Goal: Task Accomplishment & Management: Manage account settings

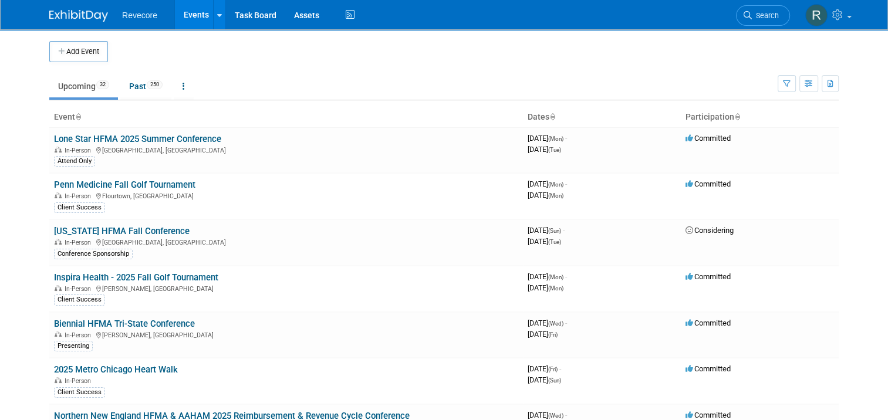
click at [181, 134] on link "Lone Star HFMA 2025 Summer Conference" at bounding box center [137, 139] width 167 height 11
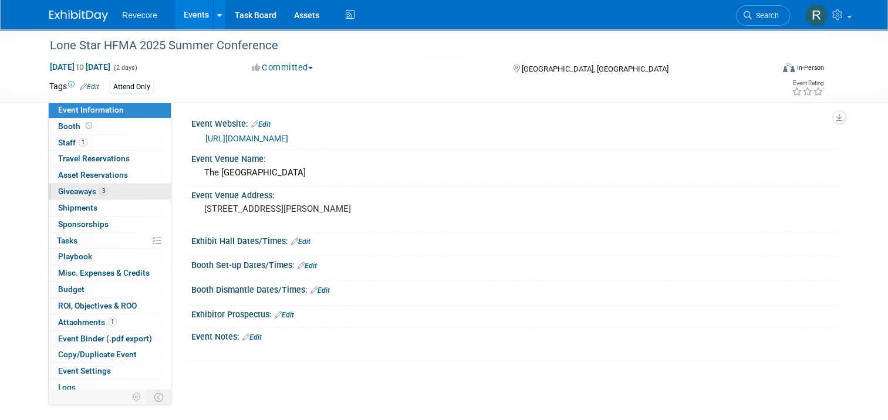
click at [103, 188] on link "3 Giveaways 3" at bounding box center [110, 192] width 122 height 16
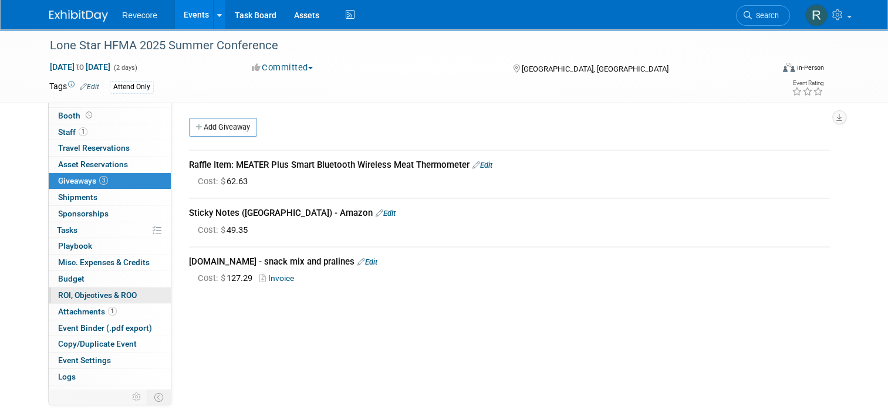
scroll to position [20, 0]
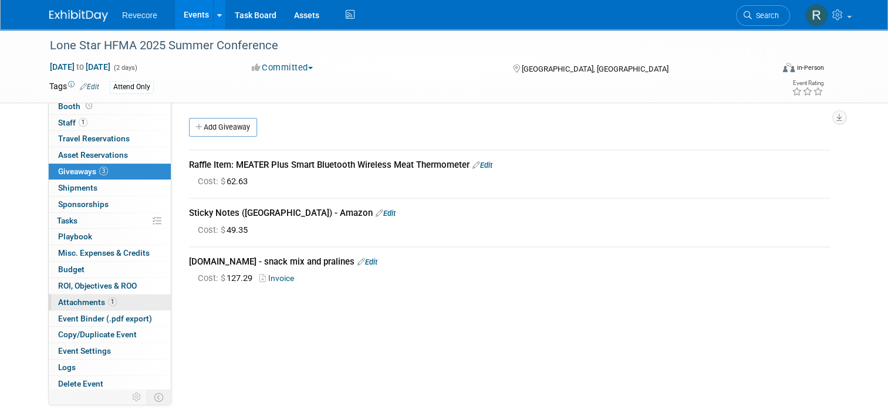
click at [108, 297] on span "1" at bounding box center [112, 301] width 9 height 9
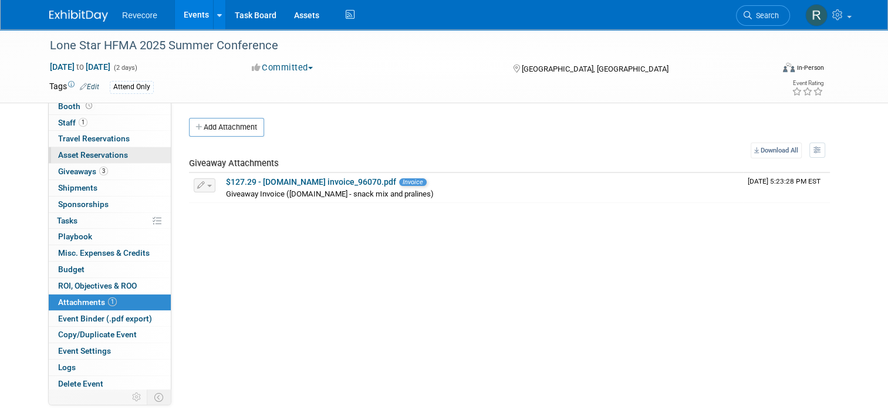
scroll to position [0, 0]
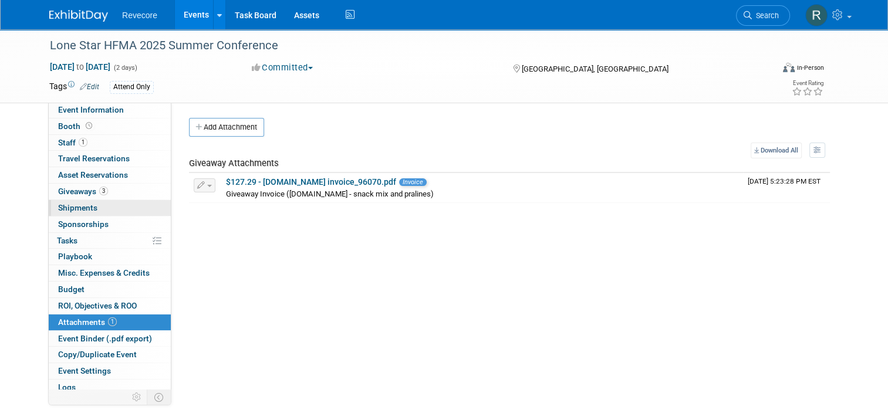
click at [115, 210] on link "0 Shipments 0" at bounding box center [110, 208] width 122 height 16
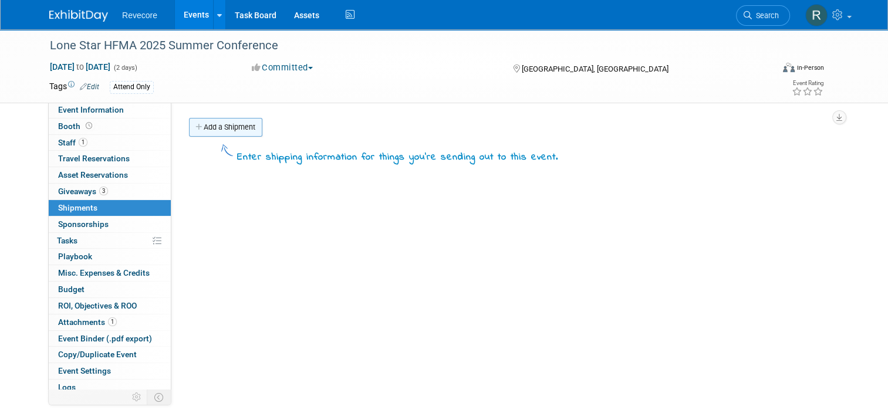
click at [214, 133] on link "Add a Shipment" at bounding box center [225, 127] width 73 height 19
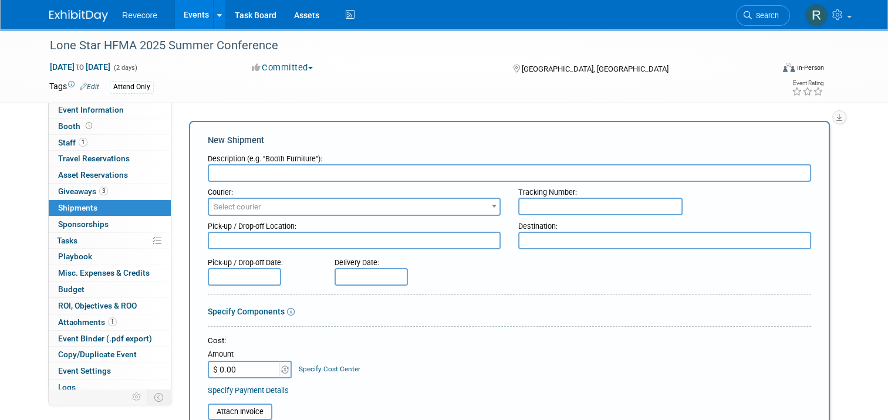
click at [326, 177] on input "text" at bounding box center [509, 173] width 603 height 18
paste input "FedEx Shipment to Lone Star HFMA Summer Conference"
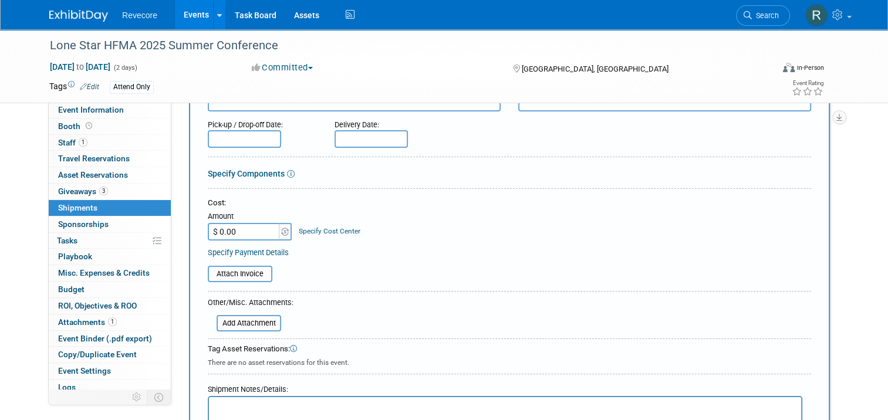
scroll to position [235, 0]
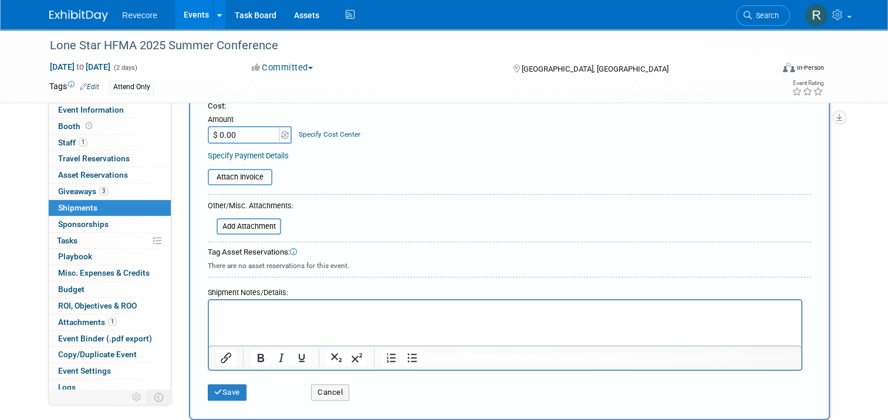
type input "FedEx Shipment to Lone Star HFMA Summer Conference"
click at [231, 134] on input "$ 0.00" at bounding box center [244, 135] width 73 height 18
type input "$ 333.22"
click at [347, 185] on form "Description (e.g. "Booth Furniture"): FedEx Shipment to Lone Star HFMA Summer C…" at bounding box center [509, 160] width 603 height 493
click at [239, 395] on button "Save" at bounding box center [227, 392] width 39 height 16
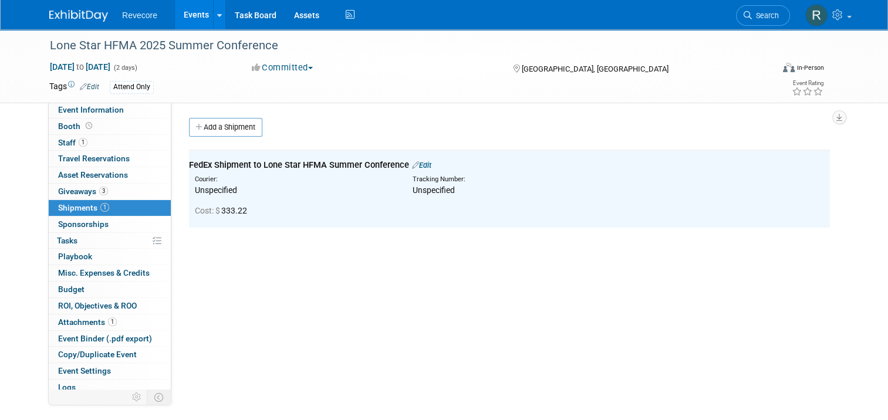
scroll to position [0, 0]
click at [843, 24] on link at bounding box center [826, 14] width 57 height 29
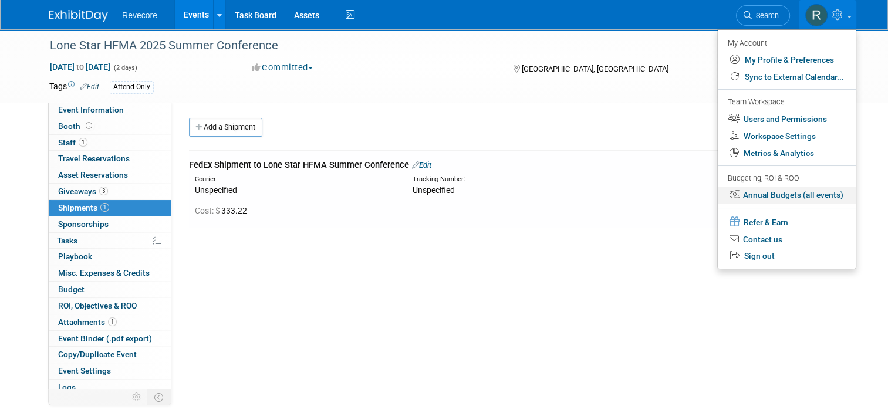
click at [819, 192] on link "Annual Budgets (all events)" at bounding box center [786, 195] width 138 height 17
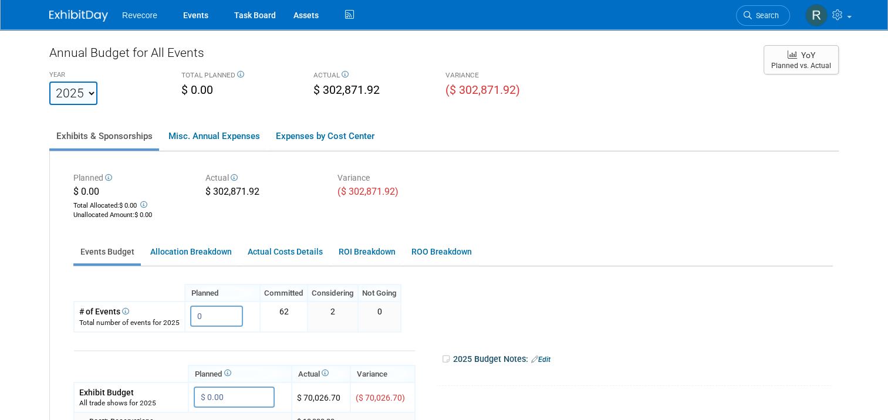
click at [668, 139] on ul "Exhibits & Sponsorships Misc. Annual Expenses Expenses by Cost Center" at bounding box center [443, 137] width 789 height 29
click at [179, 15] on link "Events" at bounding box center [195, 14] width 43 height 29
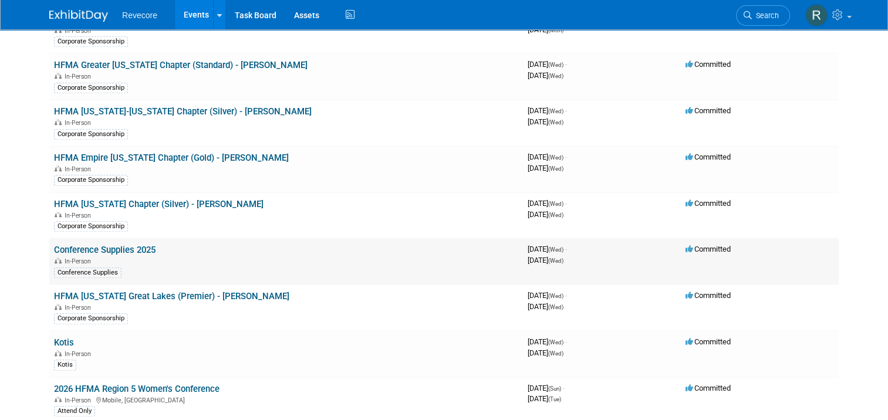
scroll to position [997, 0]
click at [128, 245] on link "Conference Supplies 2025" at bounding box center [104, 250] width 101 height 11
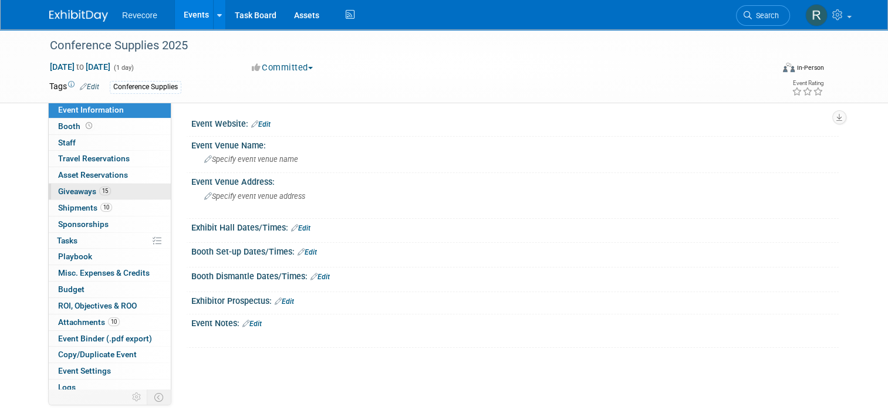
click at [117, 191] on link "15 Giveaways 15" at bounding box center [110, 192] width 122 height 16
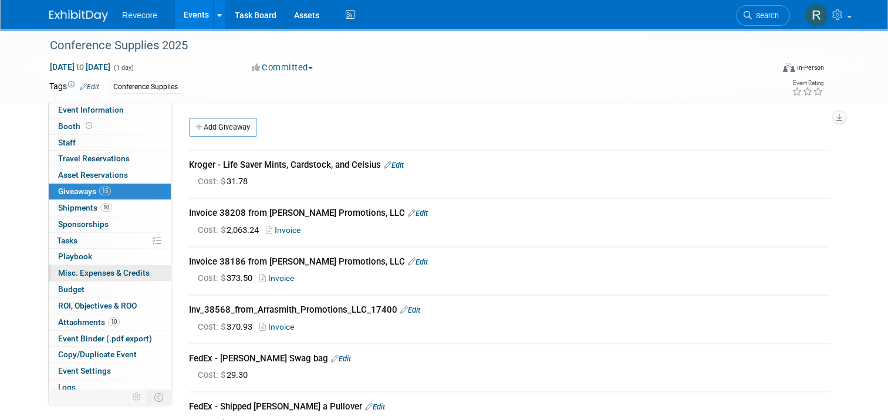
click at [110, 271] on span "Misc. Expenses & Credits 0" at bounding box center [104, 272] width 92 height 9
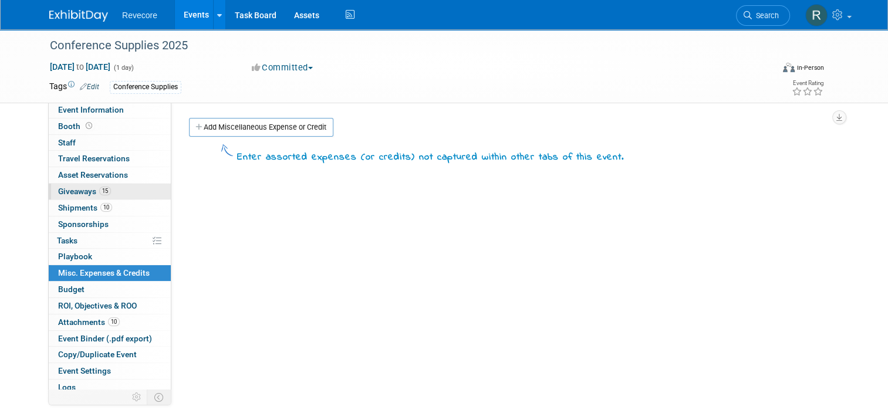
click at [90, 185] on link "15 Giveaways 15" at bounding box center [110, 192] width 122 height 16
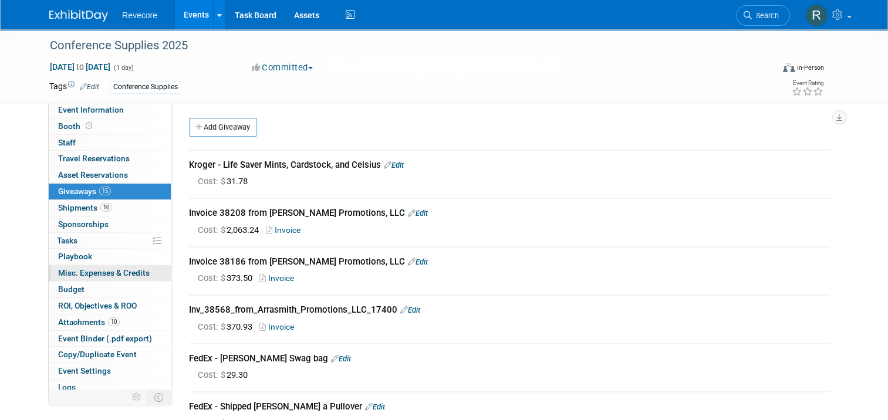
click at [100, 270] on span "Misc. Expenses & Credits 0" at bounding box center [104, 272] width 92 height 9
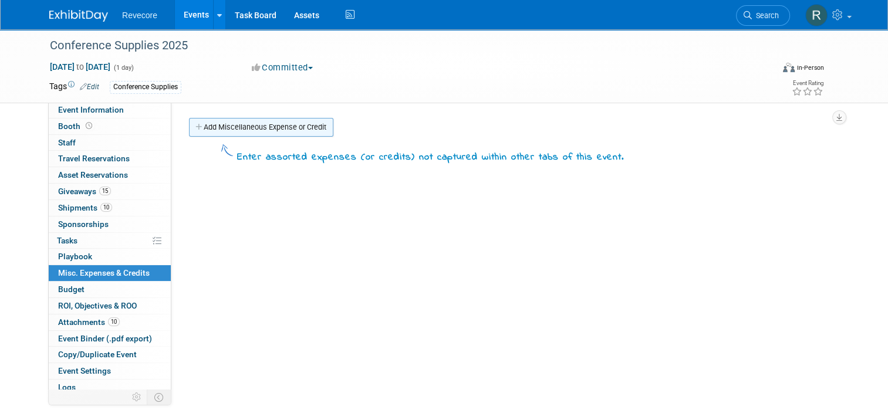
click at [238, 131] on link "Add Miscellaneous Expense or Credit" at bounding box center [261, 127] width 144 height 19
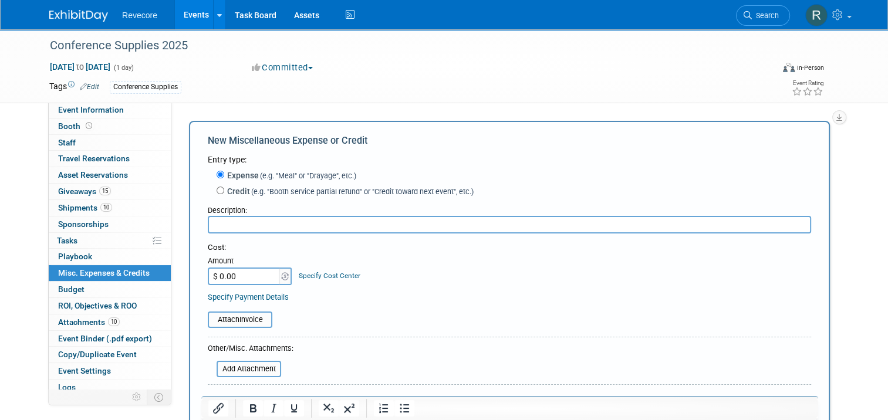
click at [235, 231] on input "text" at bounding box center [509, 225] width 603 height 18
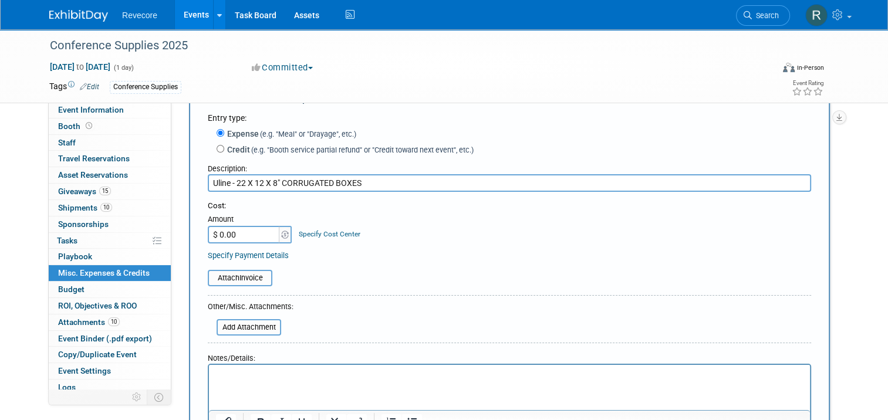
scroll to position [117, 0]
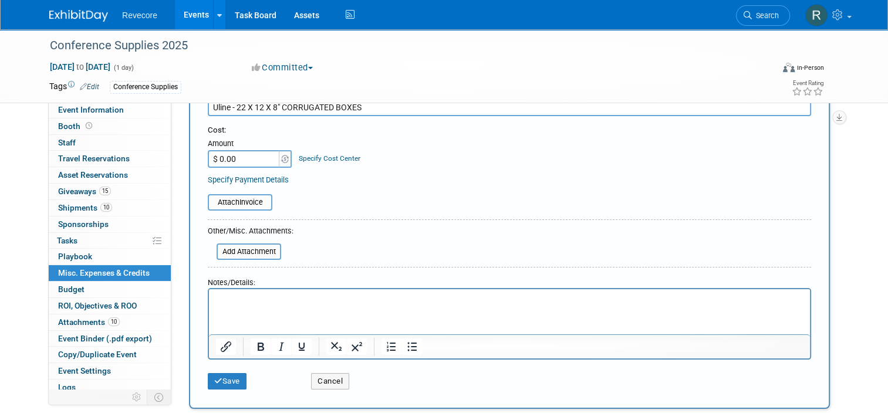
type input "Uline - 22 X 12 X 8" CORRUGATED BOXES"
click at [245, 161] on input "$ 0.00" at bounding box center [244, 159] width 73 height 18
type input "$ 98.37"
click at [522, 197] on table "Attach Invoice" at bounding box center [509, 202] width 603 height 16
drag, startPoint x: 223, startPoint y: 384, endPoint x: 209, endPoint y: 387, distance: 14.5
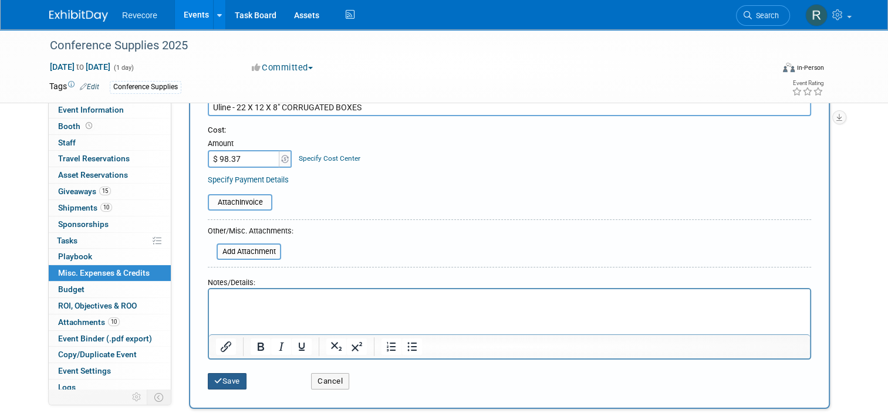
click at [209, 387] on button "Save" at bounding box center [227, 381] width 39 height 16
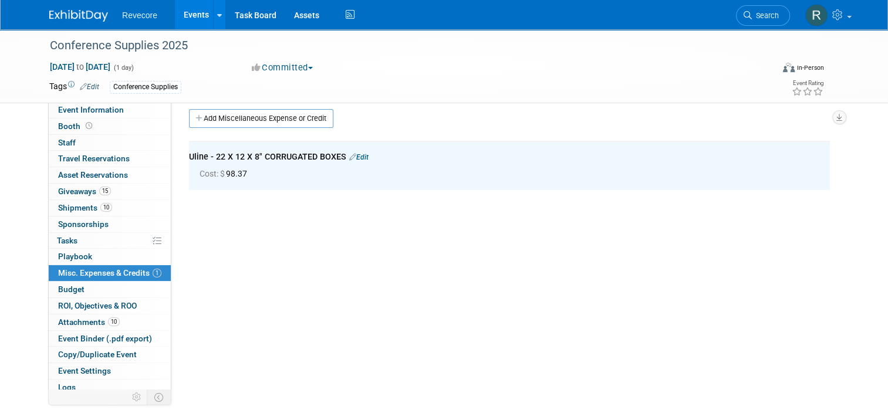
scroll to position [0, 0]
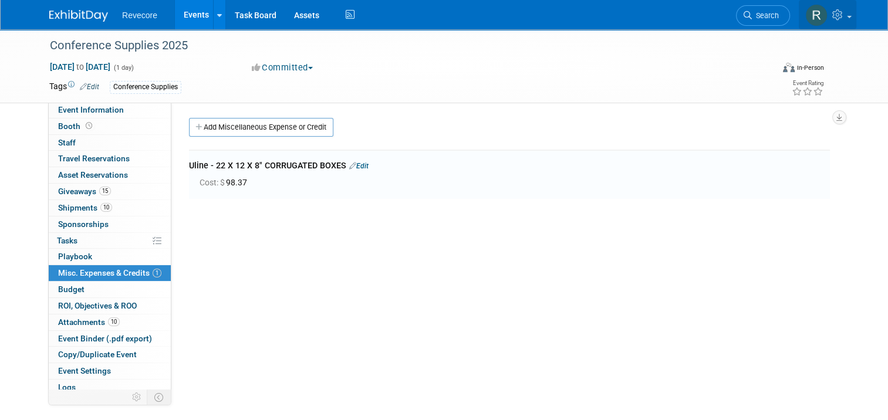
click at [852, 23] on link at bounding box center [826, 14] width 57 height 29
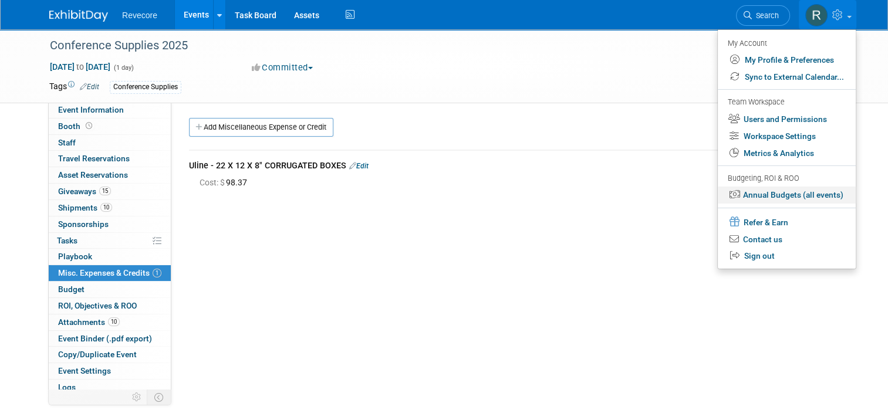
click at [834, 198] on link "Annual Budgets (all events)" at bounding box center [786, 195] width 138 height 17
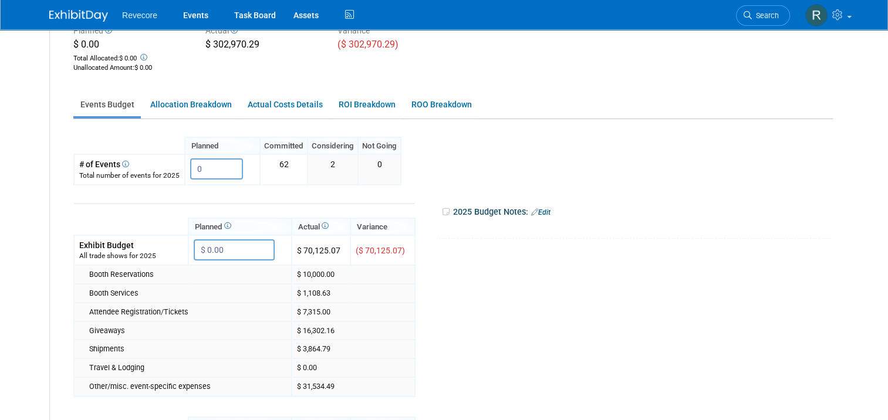
scroll to position [176, 0]
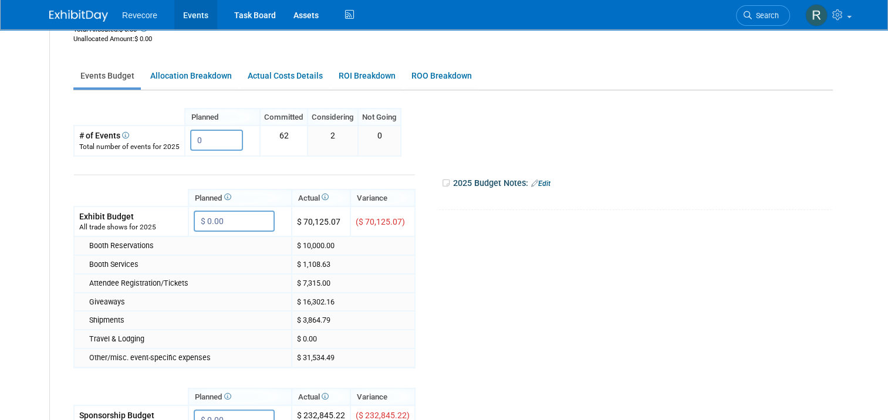
click at [199, 12] on link "Events" at bounding box center [195, 14] width 43 height 29
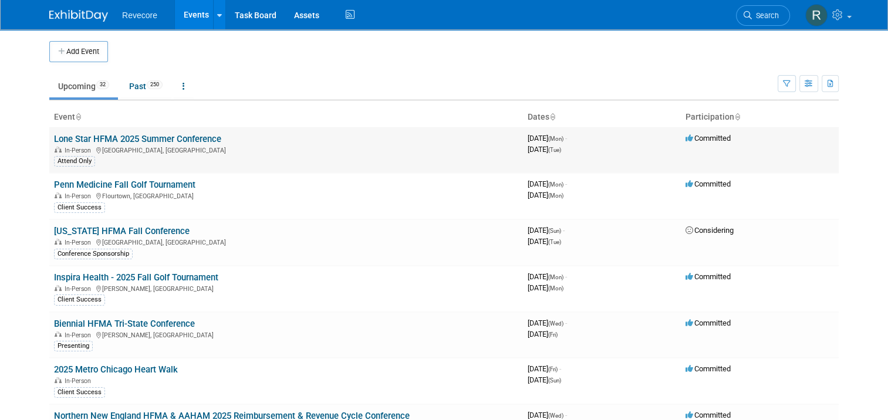
click at [103, 136] on link "Lone Star HFMA 2025 Summer Conference" at bounding box center [137, 139] width 167 height 11
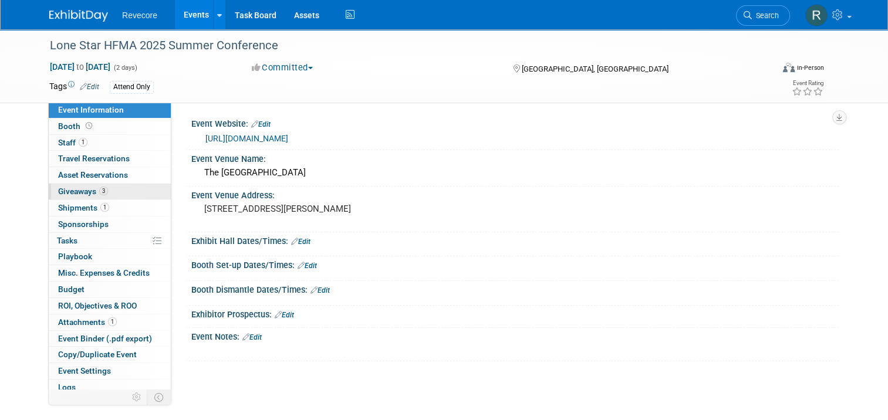
click at [91, 189] on span "Giveaways 3" at bounding box center [83, 191] width 50 height 9
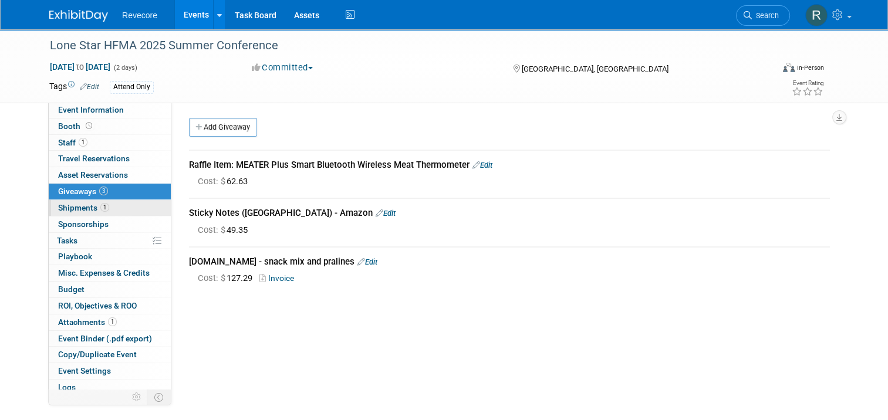
click at [77, 204] on span "Shipments 1" at bounding box center [83, 207] width 51 height 9
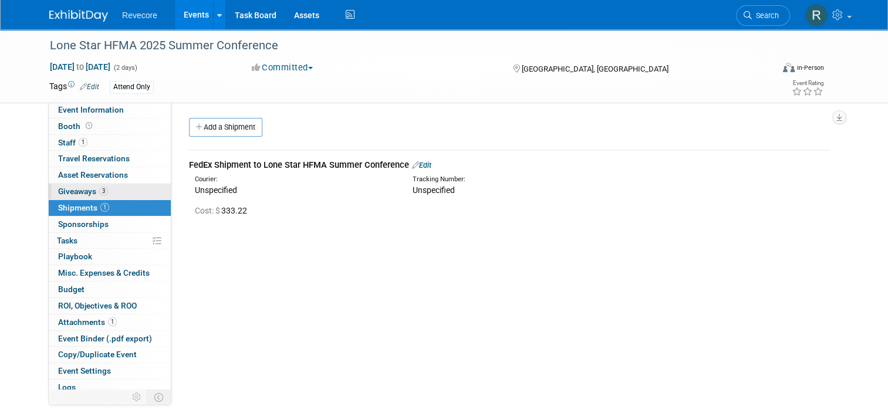
click at [99, 193] on span "3" at bounding box center [103, 191] width 9 height 9
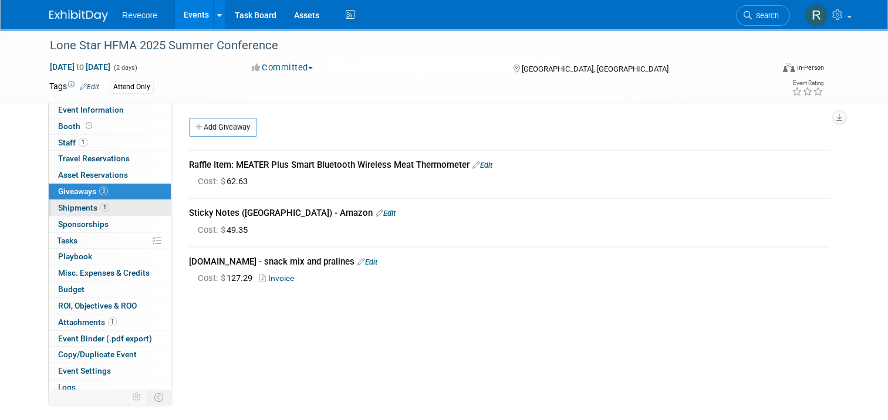
click at [82, 202] on link "1 Shipments 1" at bounding box center [110, 208] width 122 height 16
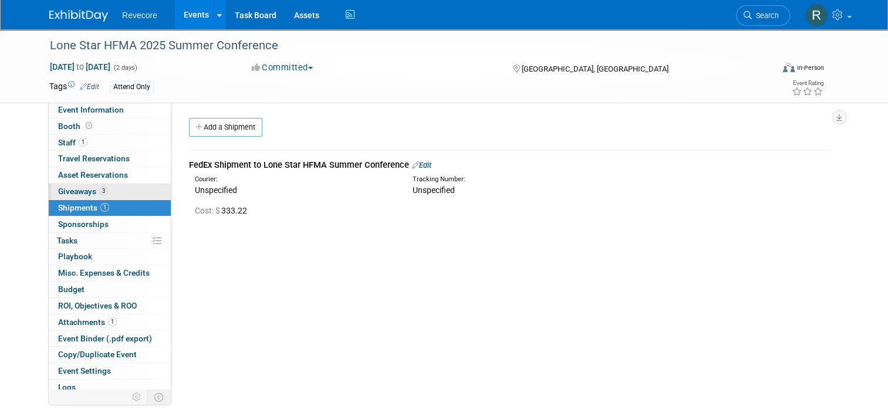
click at [87, 190] on span "Giveaways 3" at bounding box center [83, 191] width 50 height 9
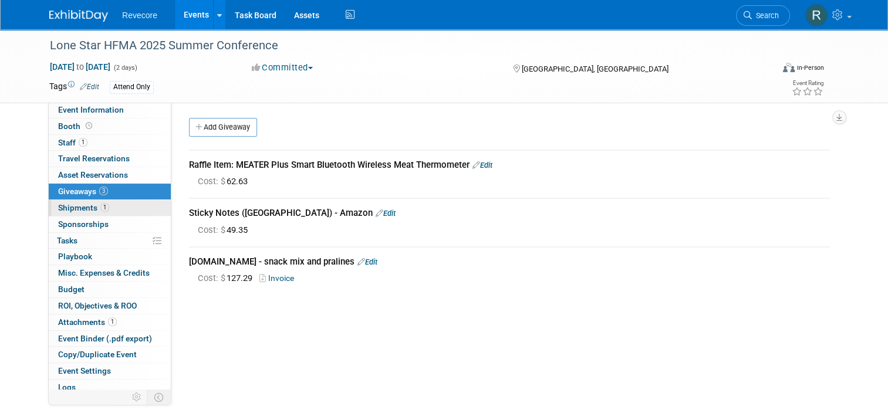
click at [124, 204] on link "1 Shipments 1" at bounding box center [110, 208] width 122 height 16
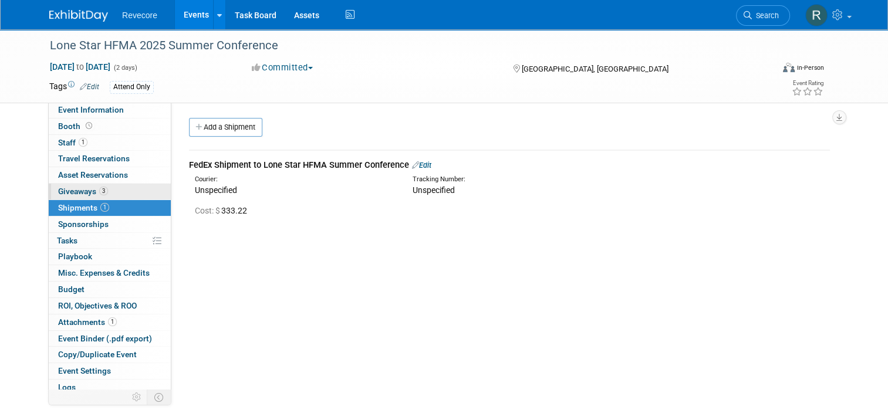
click at [127, 195] on link "3 Giveaways 3" at bounding box center [110, 192] width 122 height 16
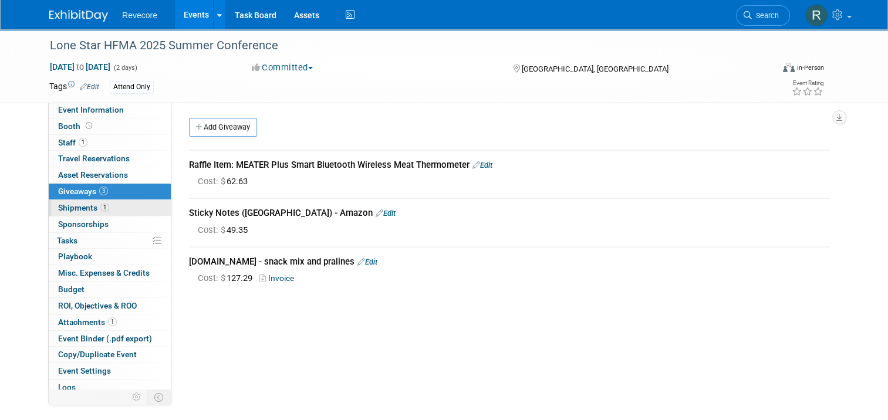
click at [130, 204] on link "1 Shipments 1" at bounding box center [110, 208] width 122 height 16
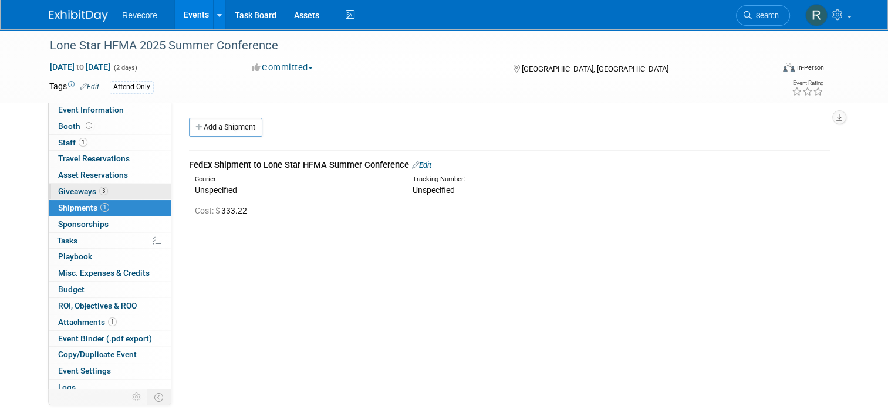
click at [125, 188] on link "3 Giveaways 3" at bounding box center [110, 192] width 122 height 16
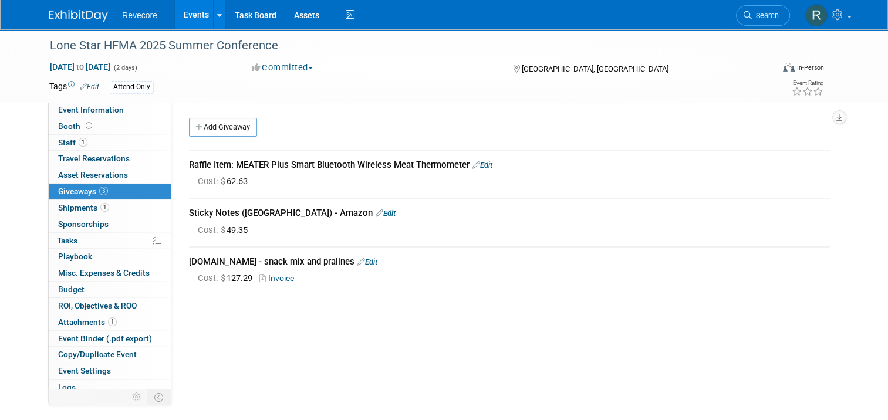
click at [189, 21] on link "Events" at bounding box center [196, 14] width 43 height 29
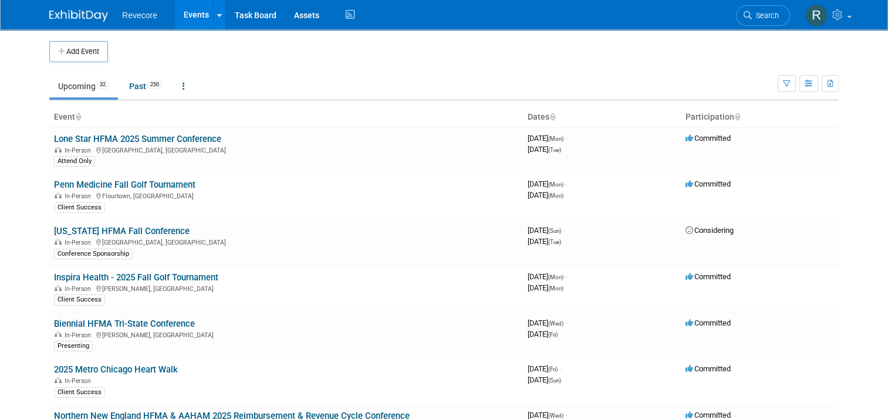
drag, startPoint x: 171, startPoint y: 20, endPoint x: 196, endPoint y: 9, distance: 27.6
click at [175, 20] on link "Events" at bounding box center [196, 14] width 43 height 29
